Goal: Transaction & Acquisition: Purchase product/service

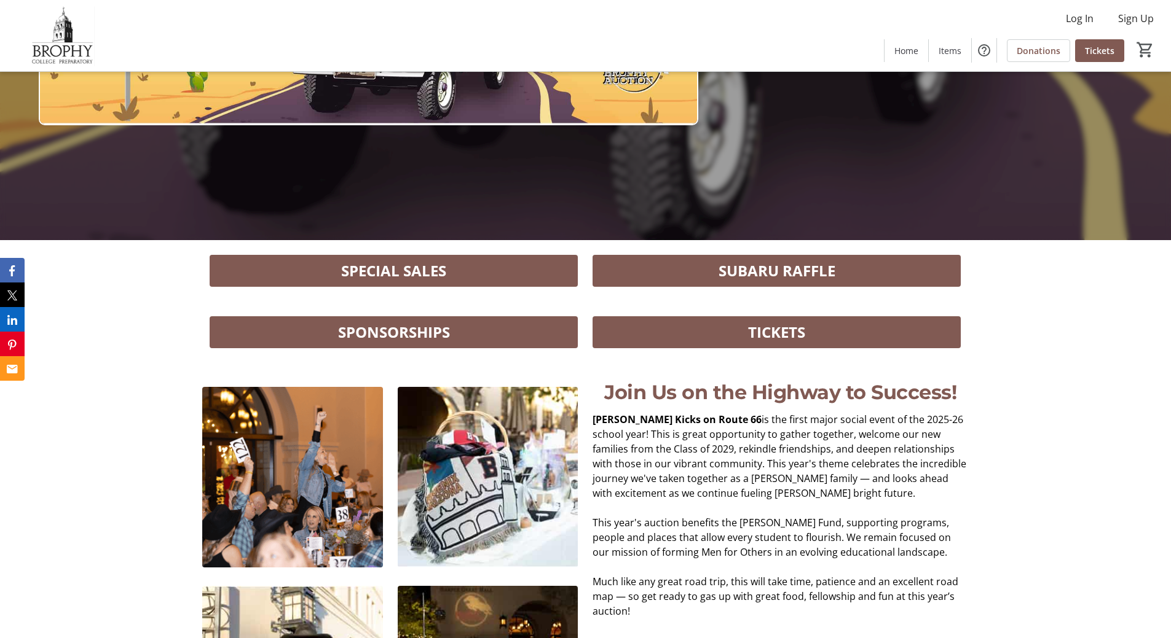
scroll to position [422, 0]
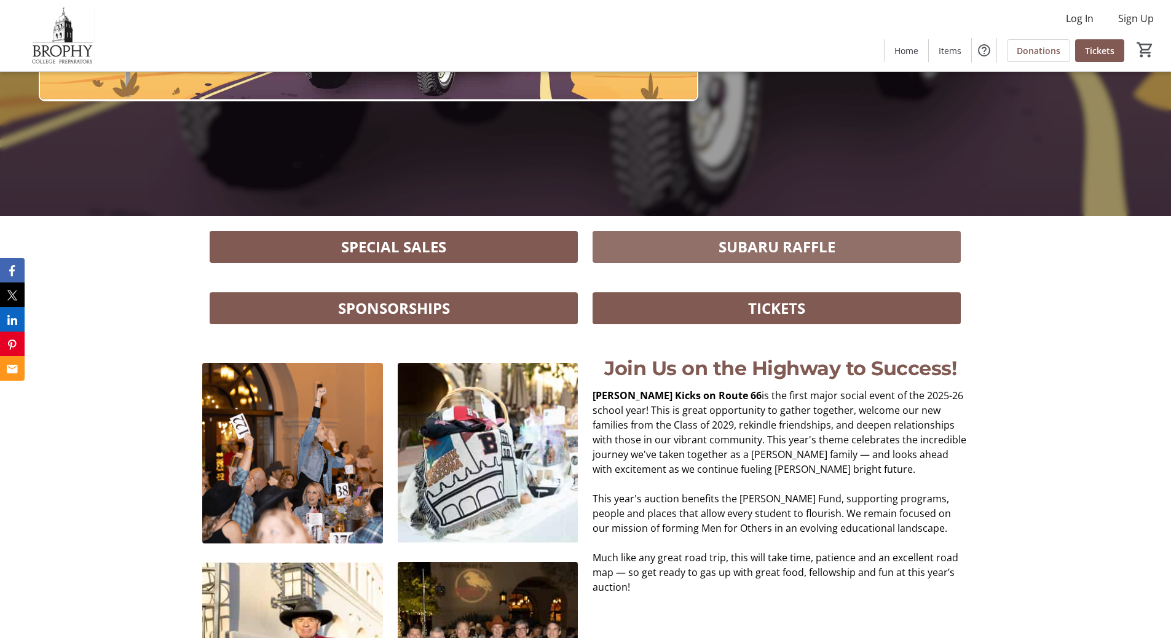
click at [730, 243] on span "SUBARU RAFFLE" at bounding box center [776, 247] width 117 height 22
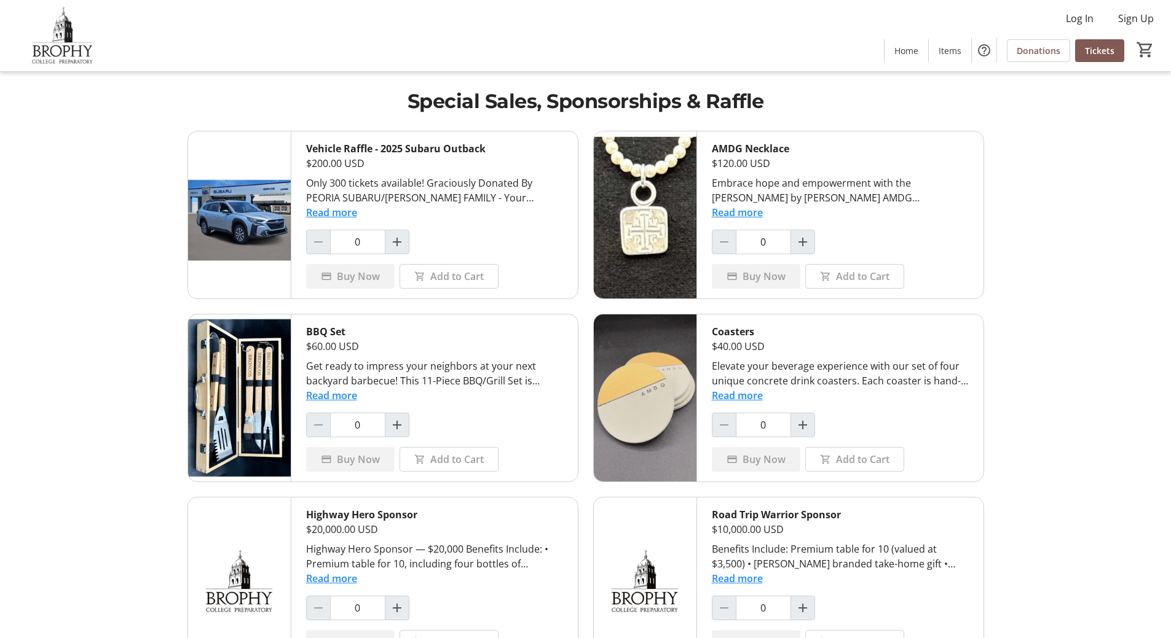
click at [1045, 146] on tr-shared-ui-items-page-ui "Special Sales, Sponsorships & Raffle Vehicle Raffle - 2025 Subaru Outback $200.…" at bounding box center [585, 534] width 1171 height 1069
click at [1024, 202] on tr-shared-ui-items-page-ui "Special Sales, Sponsorships & Raffle Vehicle Raffle - 2025 Subaru Outback $200.…" at bounding box center [585, 534] width 1171 height 1069
click at [348, 454] on div "Buy Now" at bounding box center [350, 459] width 88 height 25
click at [532, 406] on div "BBQ Set $60.00 USD Get ready to impress your neighbors at your next backyard ba…" at bounding box center [434, 398] width 286 height 167
click at [395, 420] on mat-icon "Increment by one" at bounding box center [397, 425] width 15 height 15
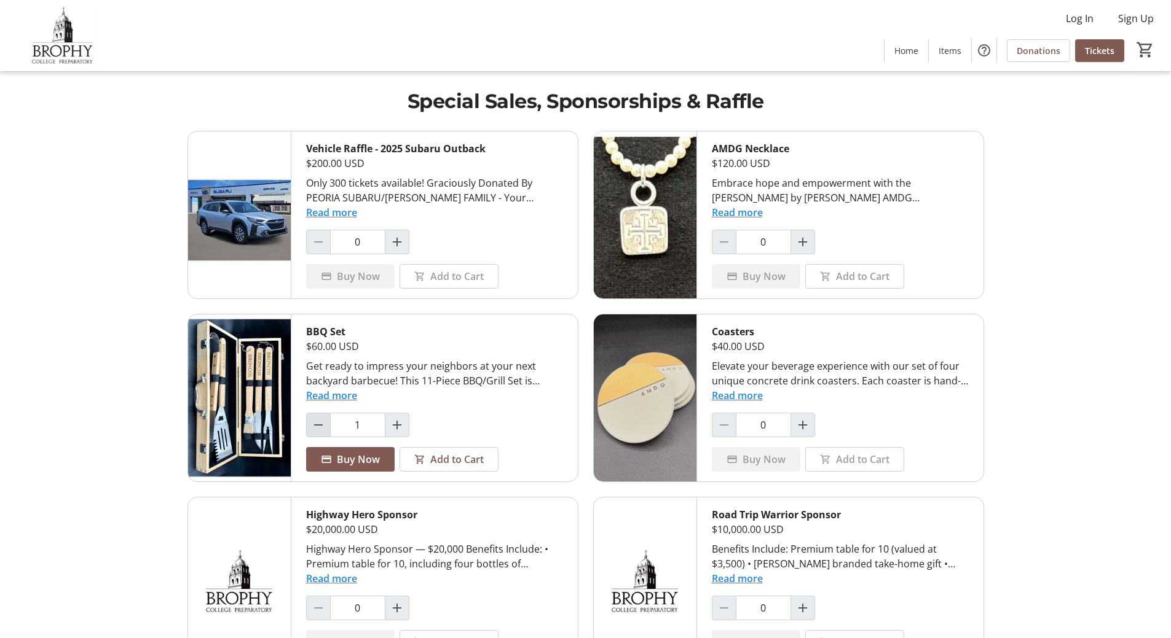
click at [315, 428] on mat-icon "Decrement by one" at bounding box center [318, 425] width 15 height 15
type input "0"
